Goal: Find specific page/section: Find specific page/section

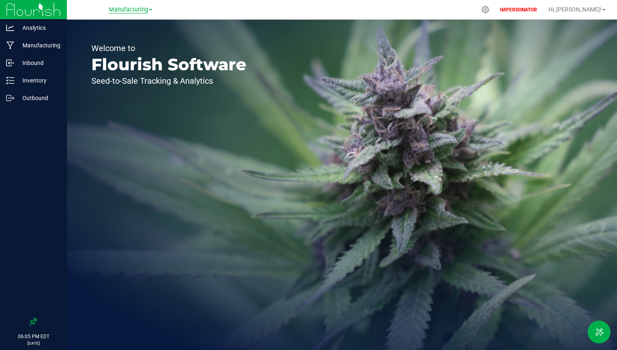
click at [135, 10] on span "Manufacturing" at bounding box center [128, 9] width 39 height 7
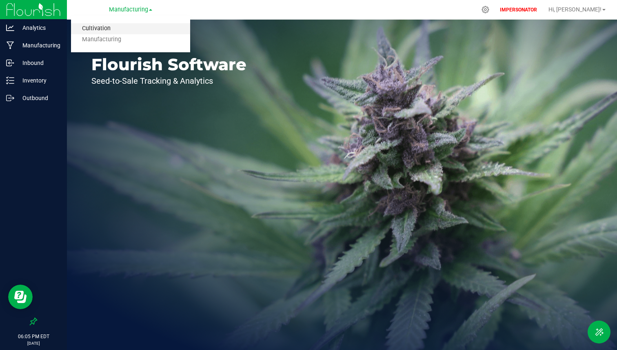
click at [126, 30] on link "Cultivation" at bounding box center [130, 28] width 119 height 11
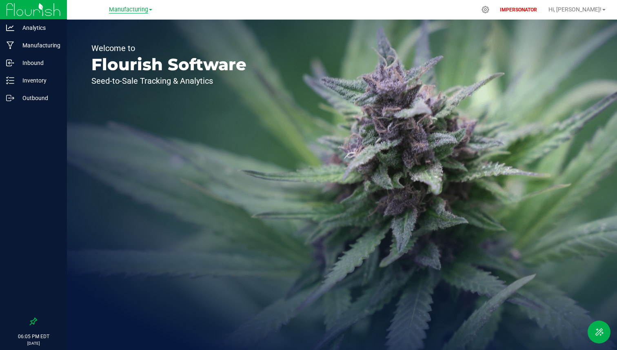
click at [134, 12] on span "Manufacturing" at bounding box center [128, 9] width 39 height 7
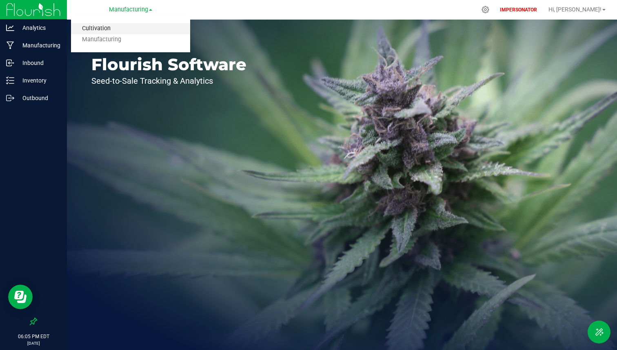
click at [128, 26] on link "Cultivation" at bounding box center [130, 28] width 119 height 11
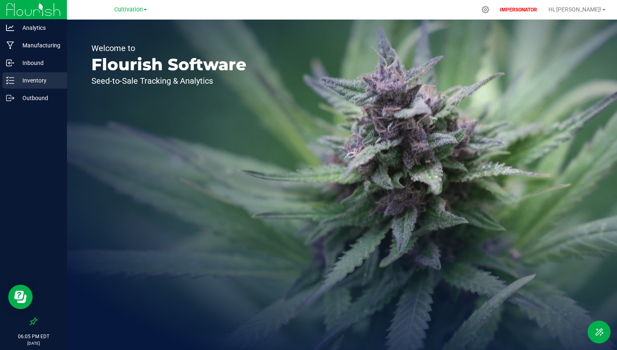
click at [42, 78] on p "Inventory" at bounding box center [38, 80] width 49 height 10
